Goal: Communication & Community: Answer question/provide support

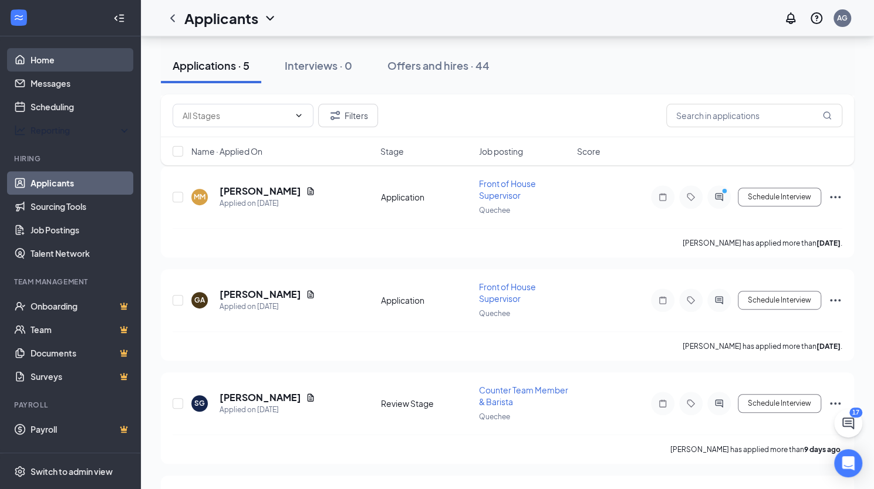
scroll to position [209, 0]
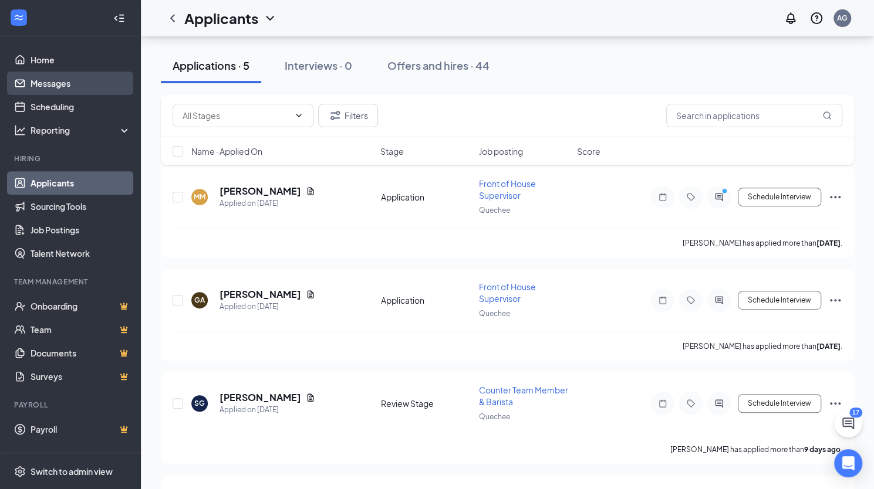
click at [56, 83] on link "Messages" at bounding box center [81, 83] width 100 height 23
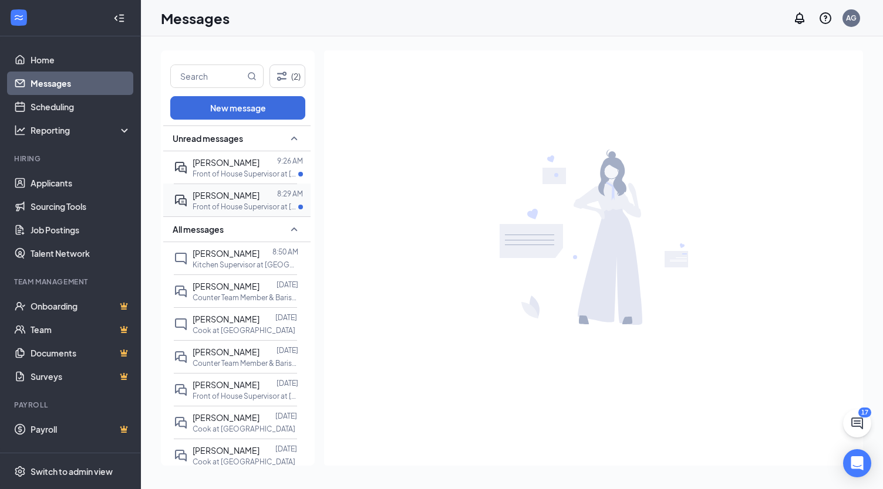
click at [249, 208] on p "Front of House Supervisor at [GEOGRAPHIC_DATA]" at bounding box center [245, 207] width 106 height 10
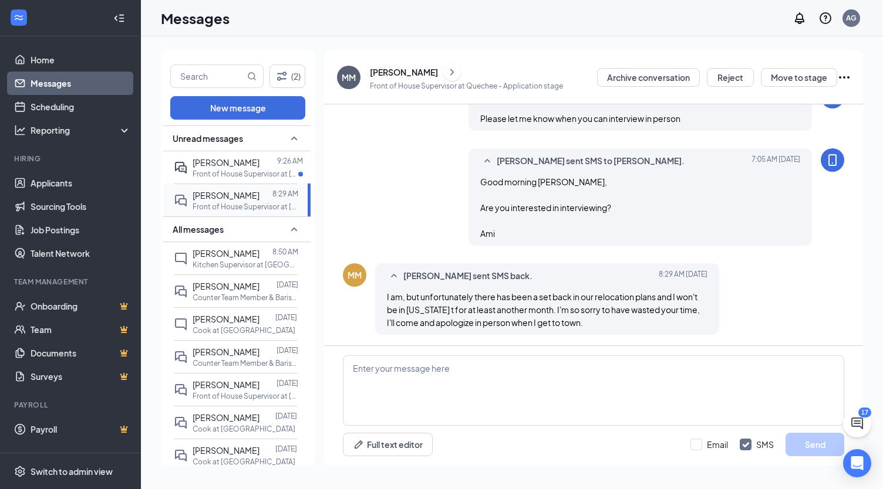
scroll to position [223, 0]
click at [391, 367] on textarea at bounding box center [593, 391] width 501 height 70
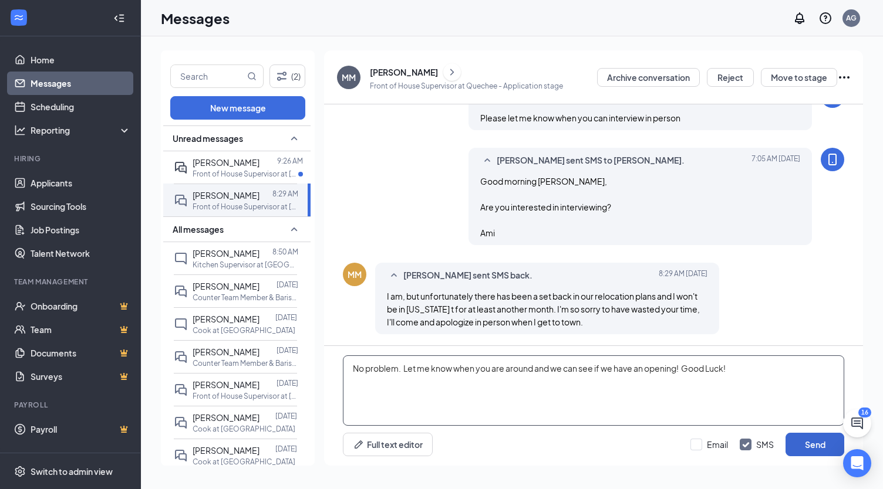
type textarea "No problem. Let me know when you are around and we can see if we have an openin…"
click at [806, 441] on button "Send" at bounding box center [814, 444] width 59 height 23
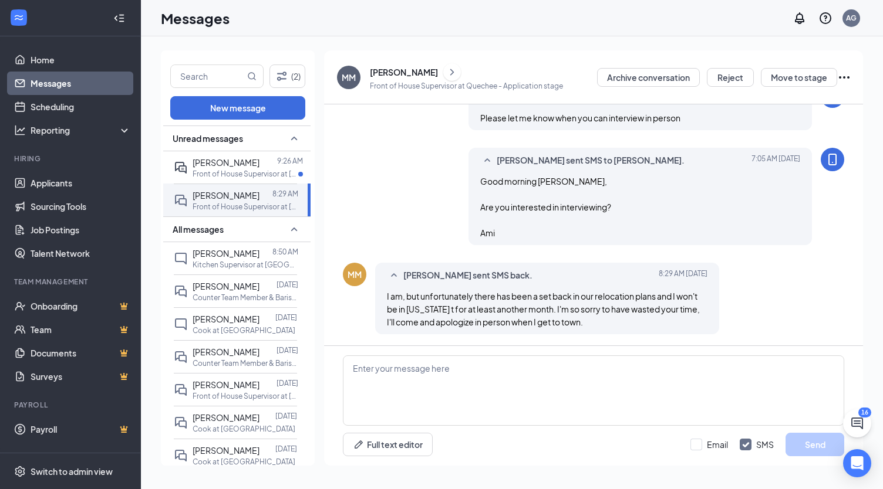
scroll to position [299, 0]
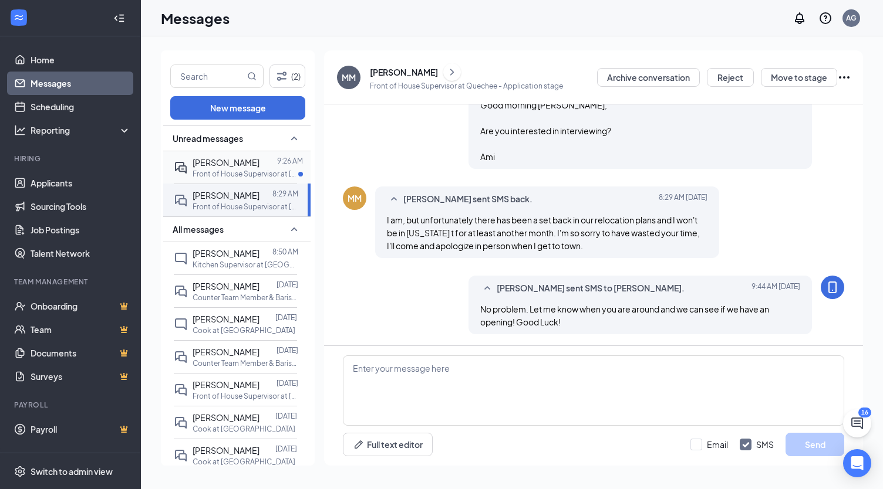
click at [254, 170] on p "Front of House Supervisor at [GEOGRAPHIC_DATA]" at bounding box center [245, 174] width 106 height 10
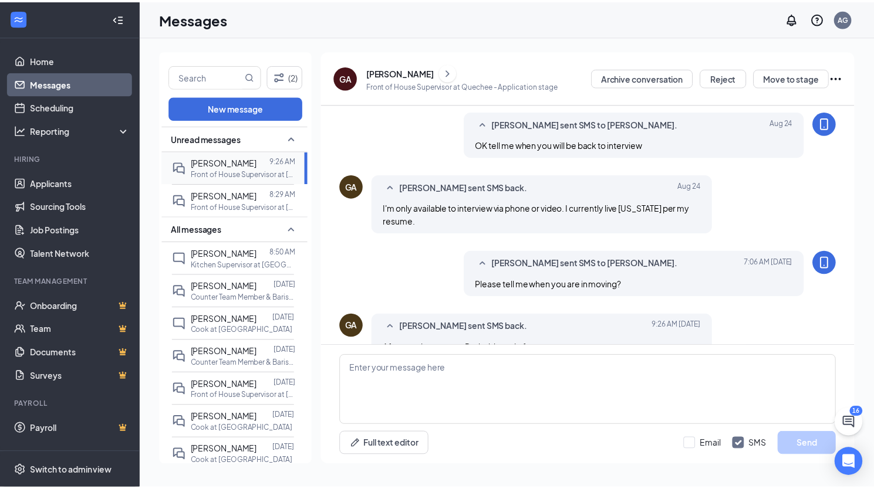
scroll to position [324, 0]
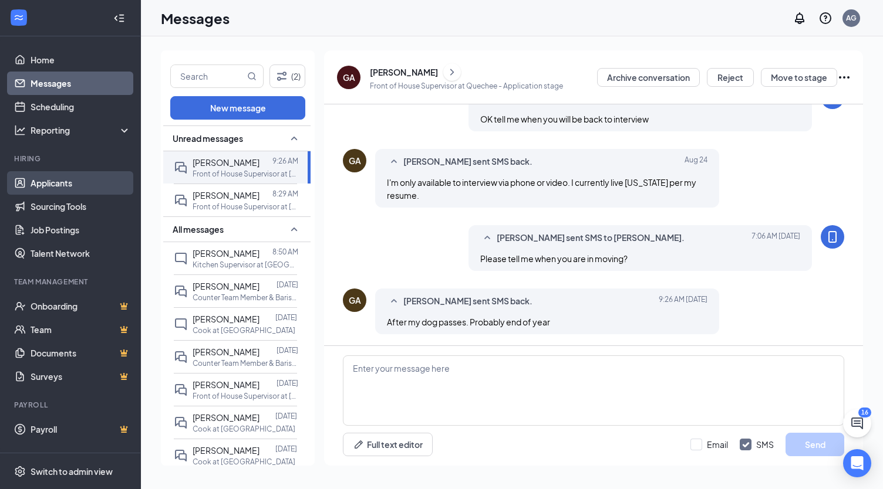
click at [50, 192] on link "Applicants" at bounding box center [81, 182] width 100 height 23
